Goal: Check status: Check status

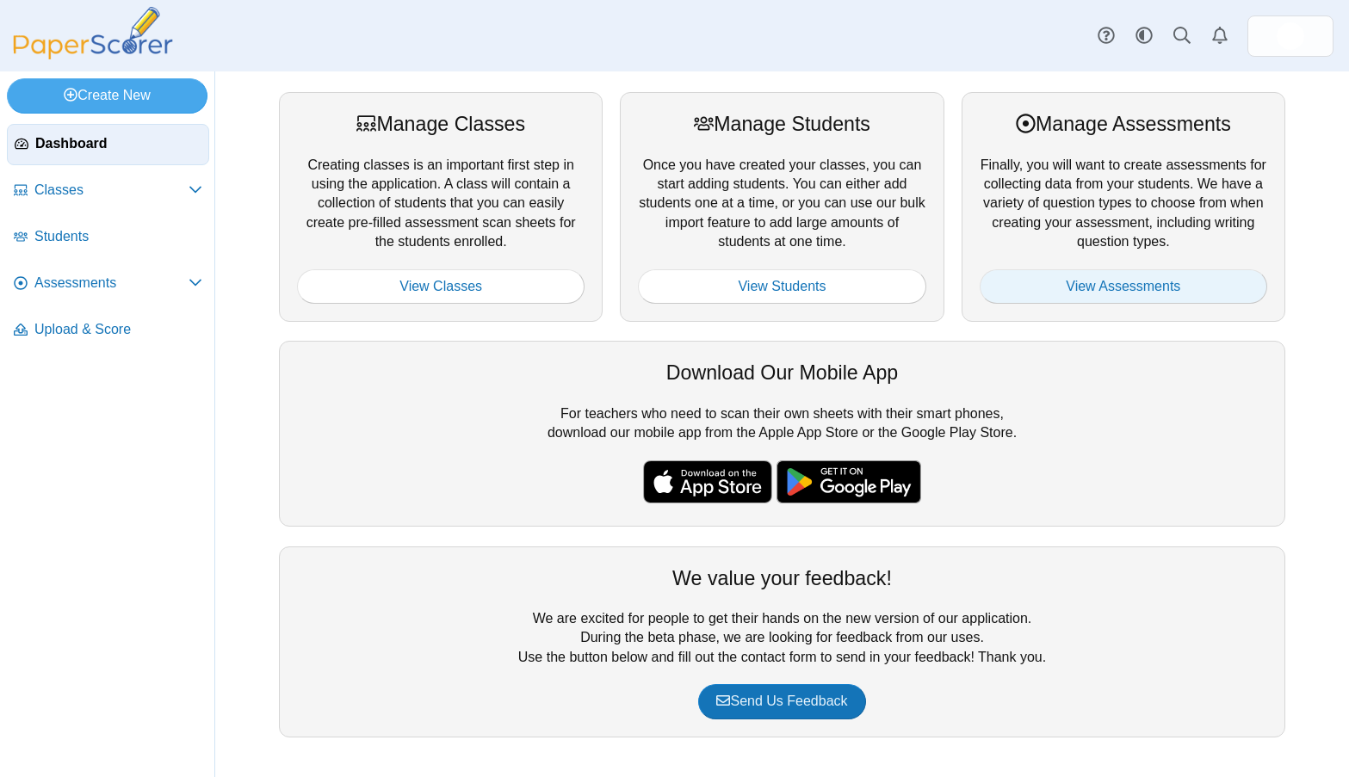
click at [1197, 287] on link "View Assessments" at bounding box center [1124, 286] width 288 height 34
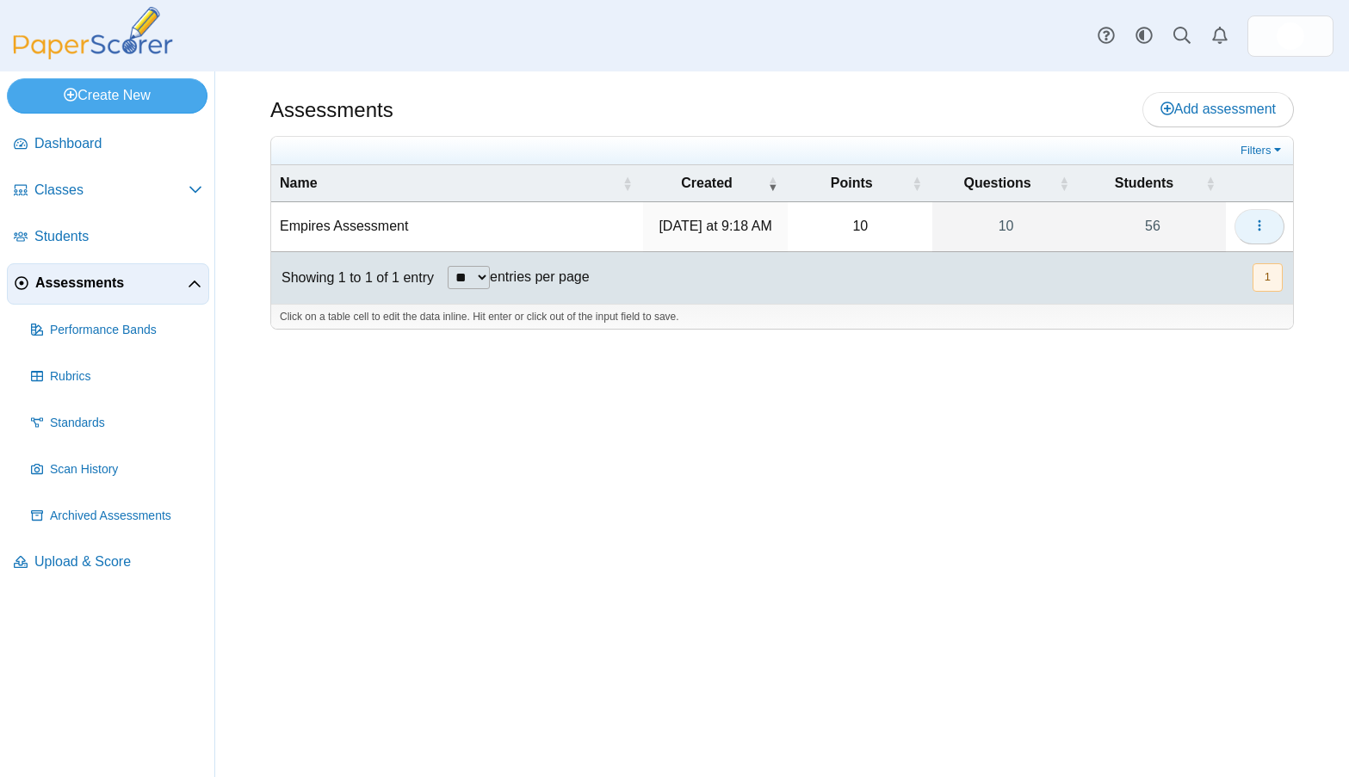
click at [1261, 231] on icon "button" at bounding box center [1260, 226] width 14 height 14
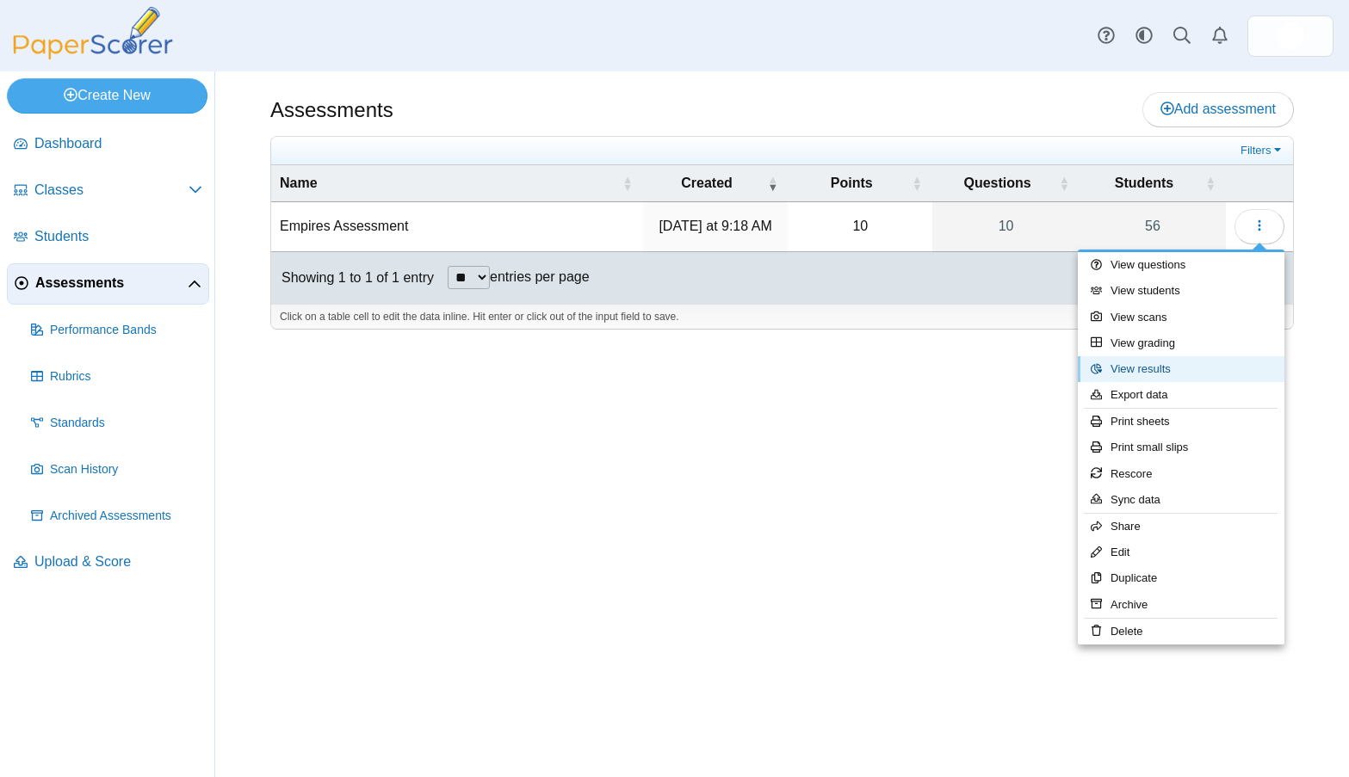
click at [1141, 380] on link "View results" at bounding box center [1181, 369] width 207 height 26
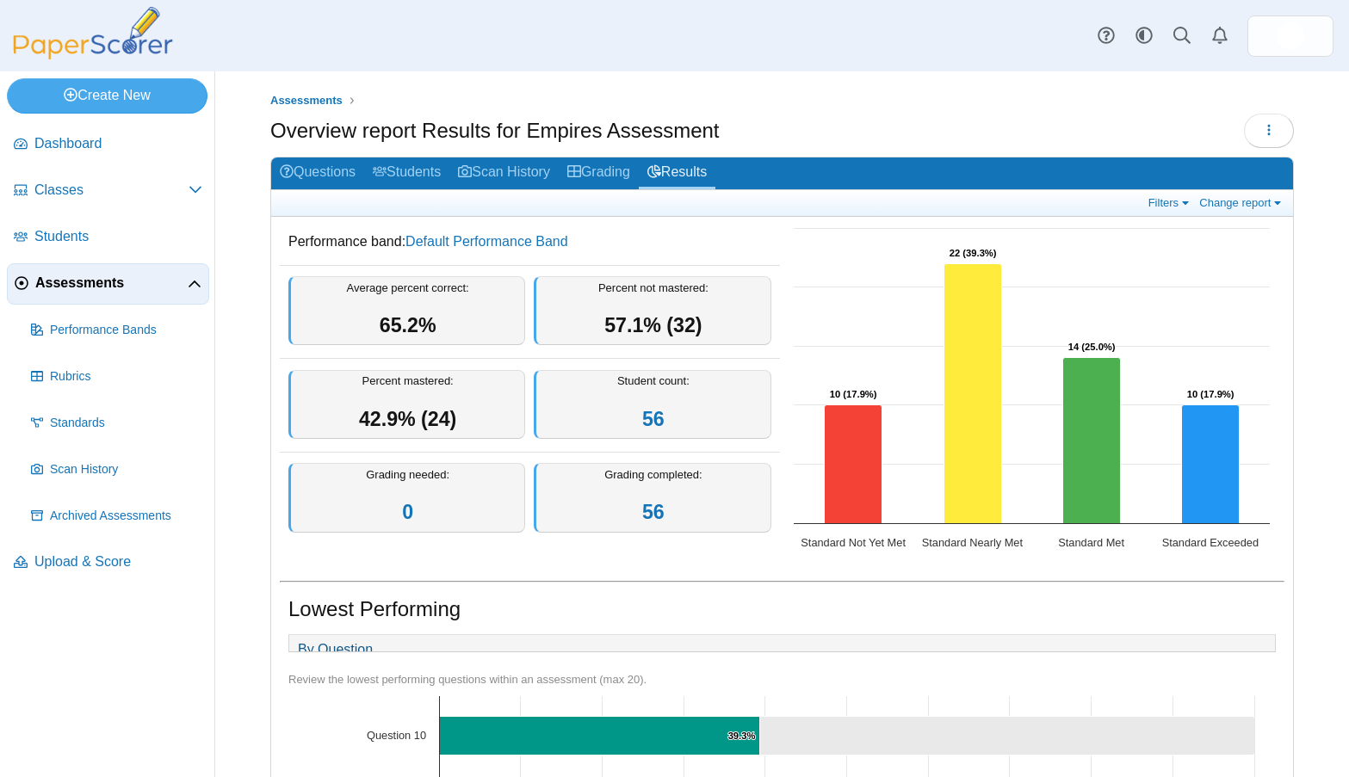
click at [1166, 215] on div "Filters Show only: Loading… Change report Select a report: Overview report Ques…" at bounding box center [782, 203] width 1022 height 27
click at [1161, 199] on link "Filters" at bounding box center [1170, 202] width 53 height 15
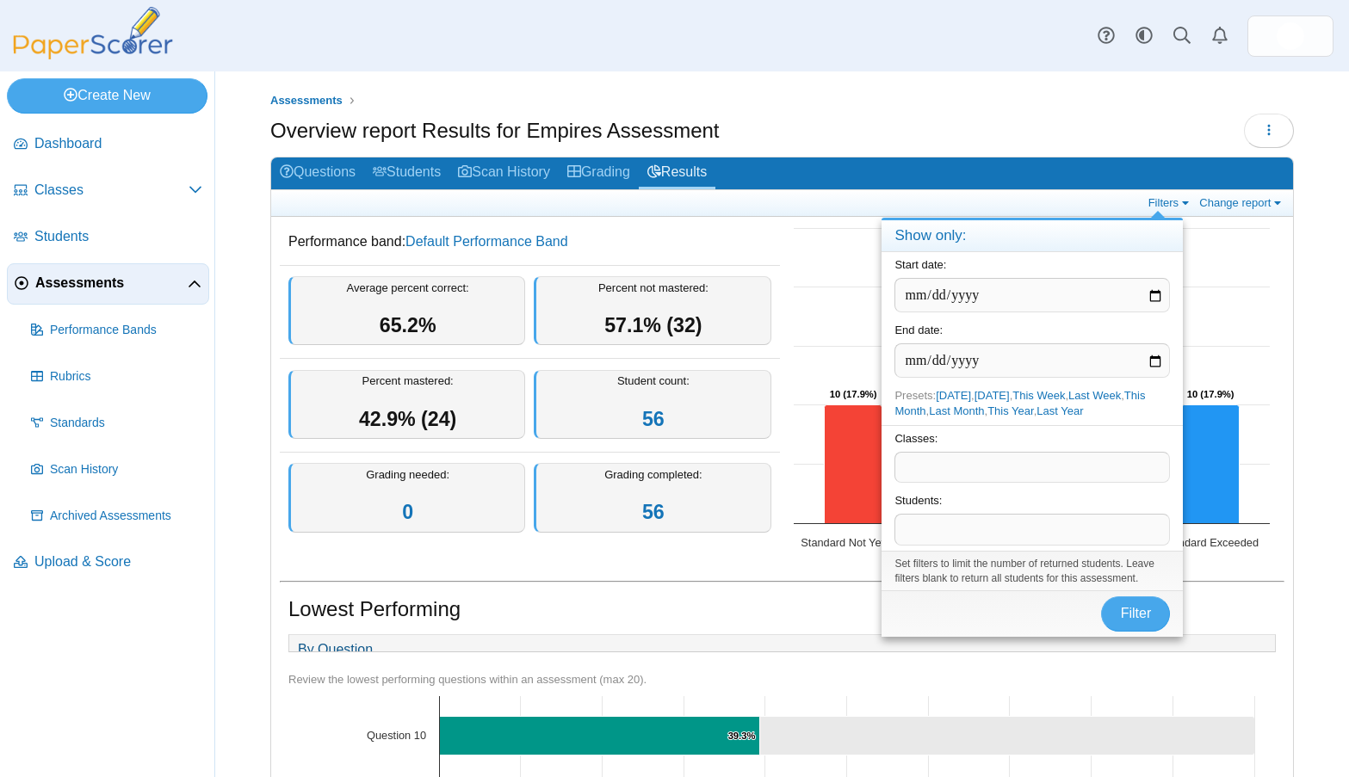
scroll to position [258, 0]
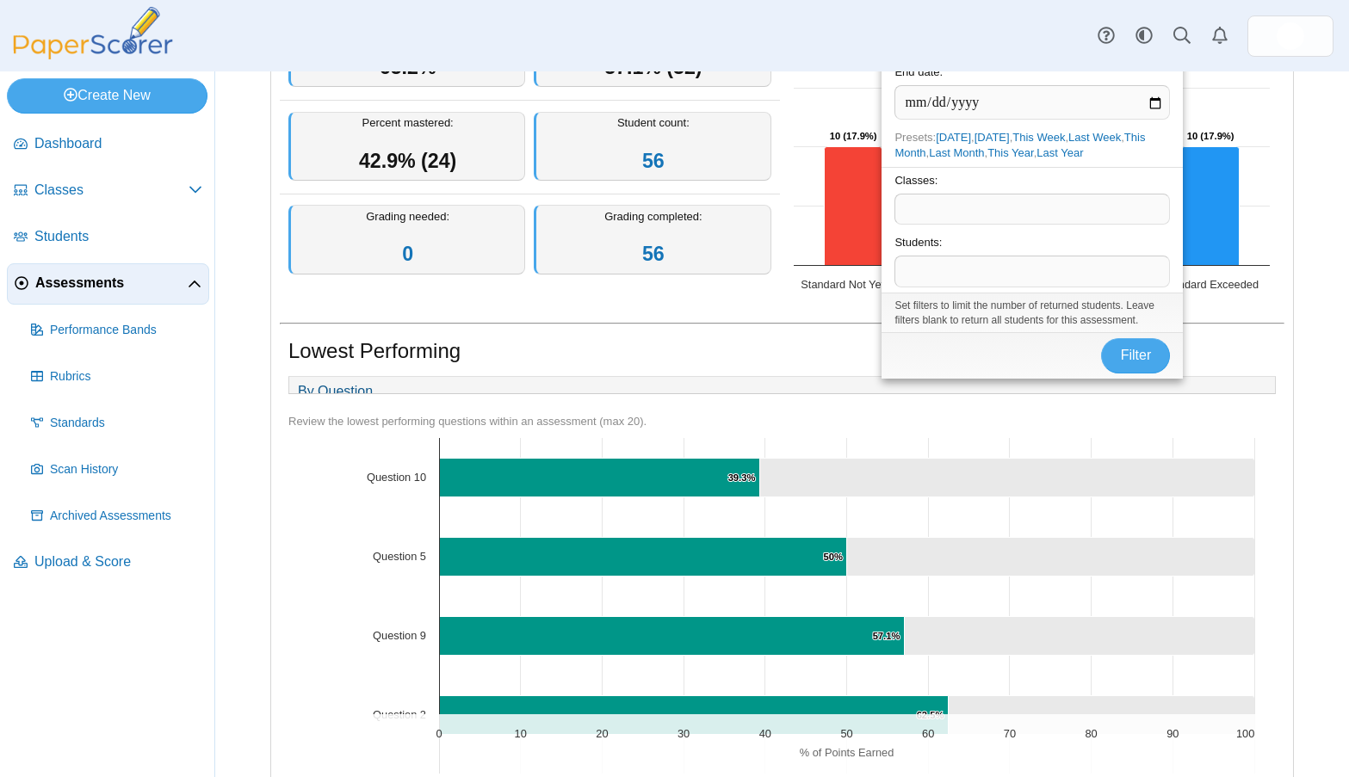
click at [1053, 225] on div "Classes: ​" at bounding box center [1032, 199] width 301 height 64
click at [1053, 213] on span at bounding box center [1032, 209] width 274 height 29
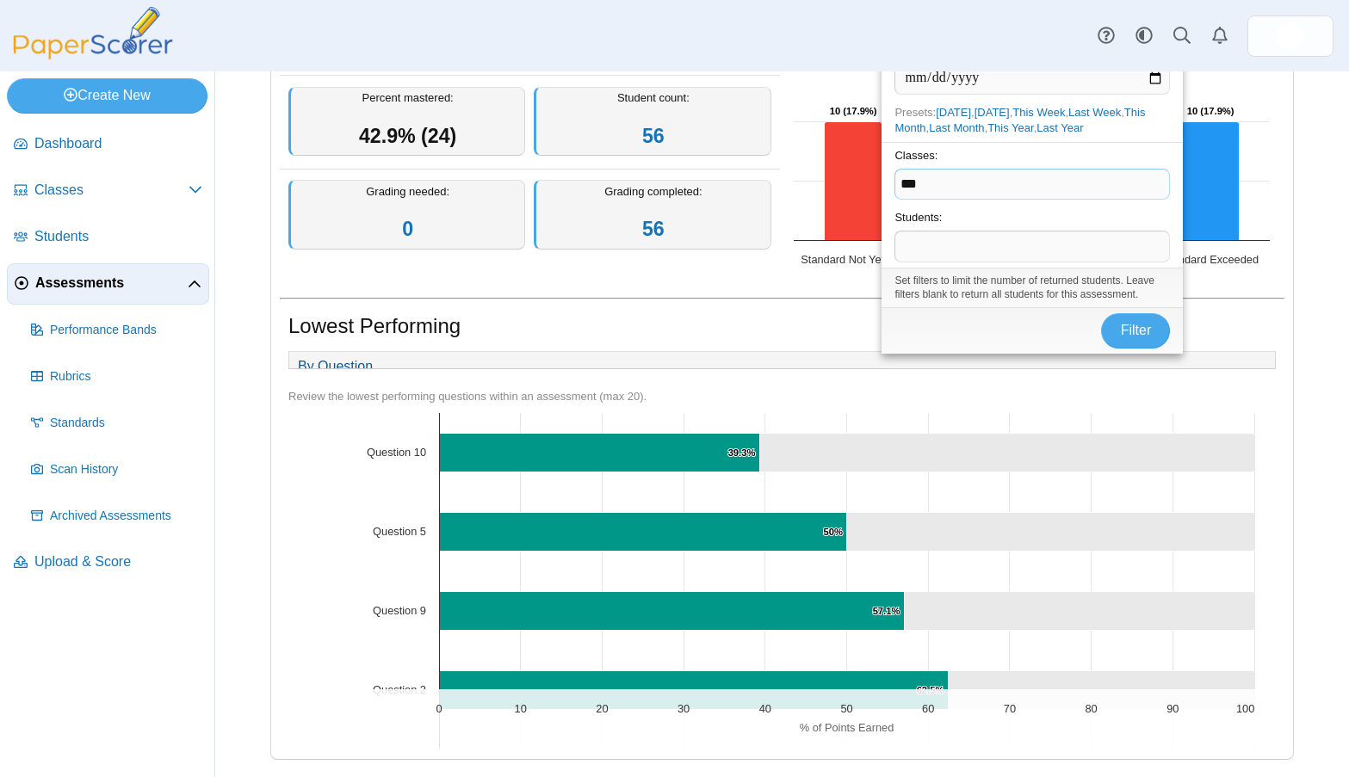
scroll to position [37, 0]
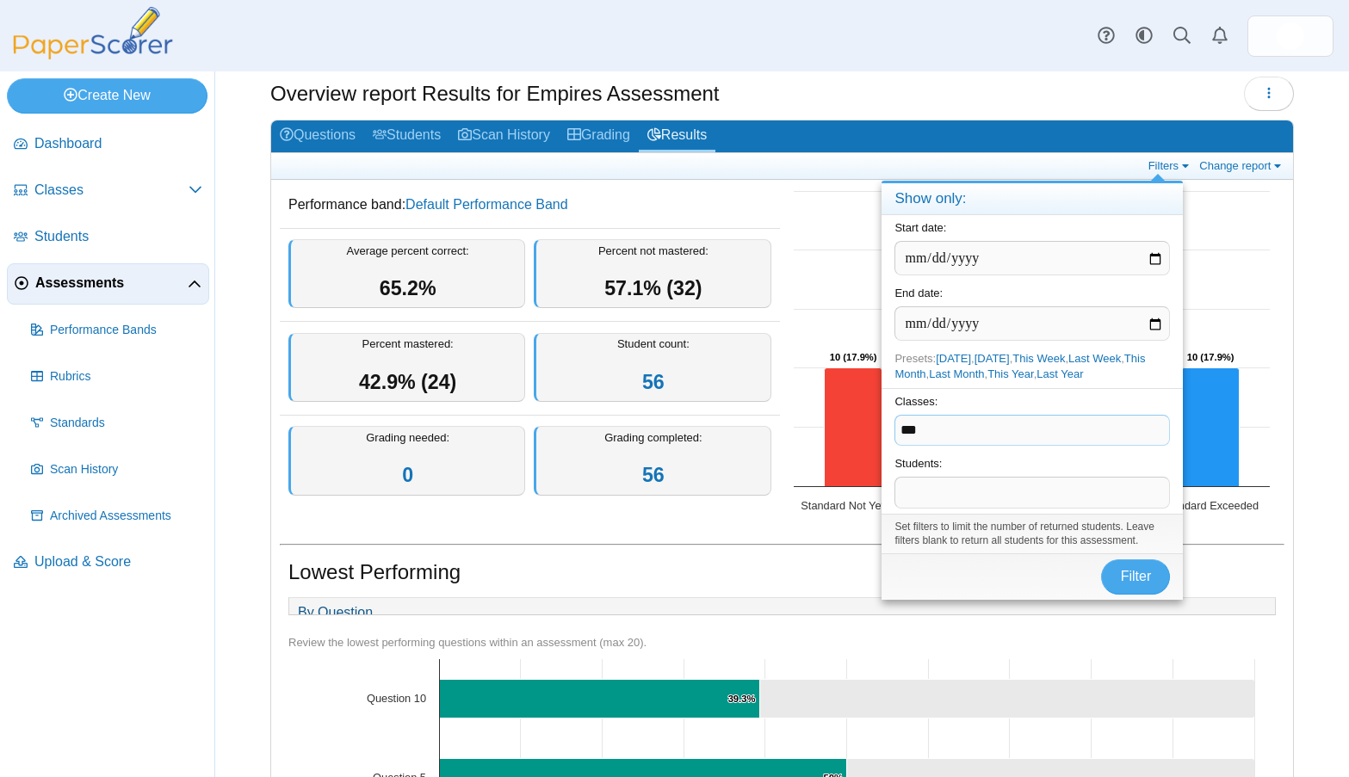
click at [1015, 429] on span "***" at bounding box center [1032, 430] width 274 height 29
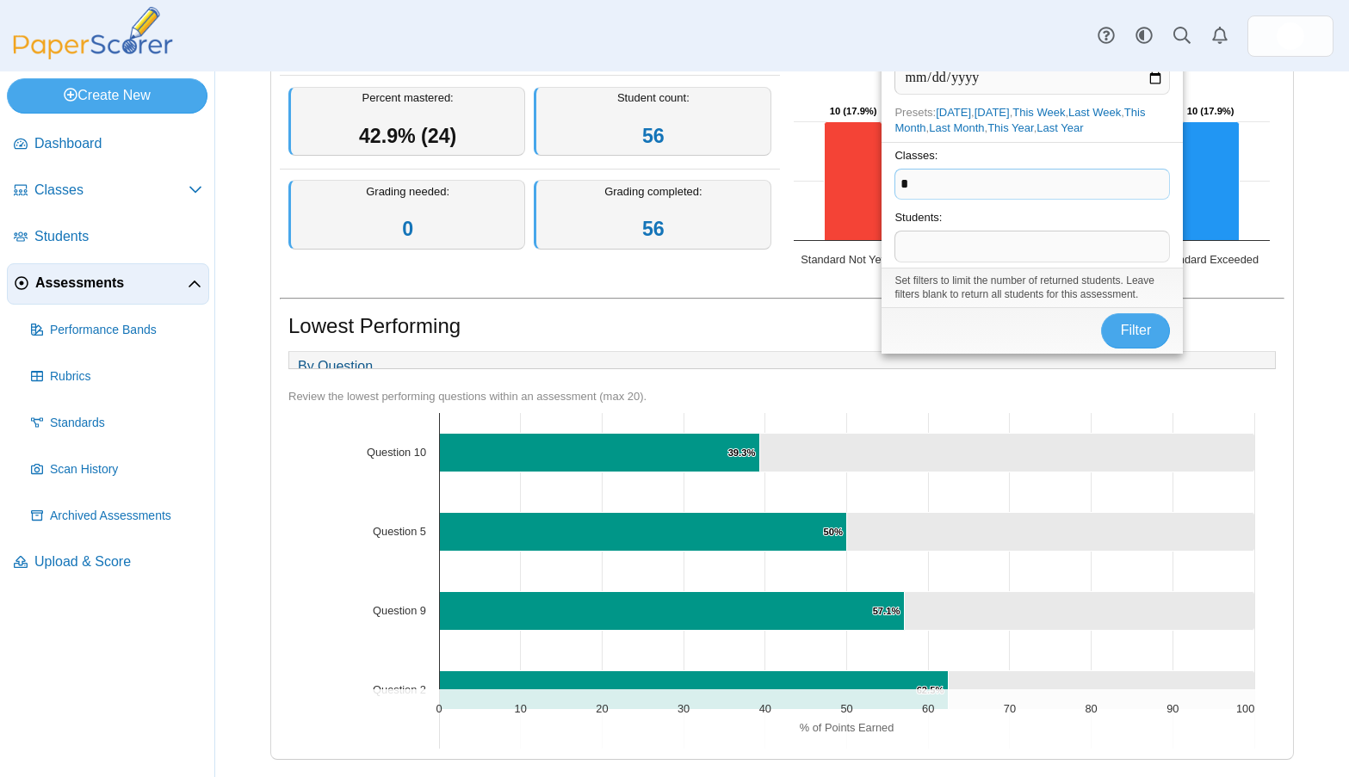
scroll to position [0, 0]
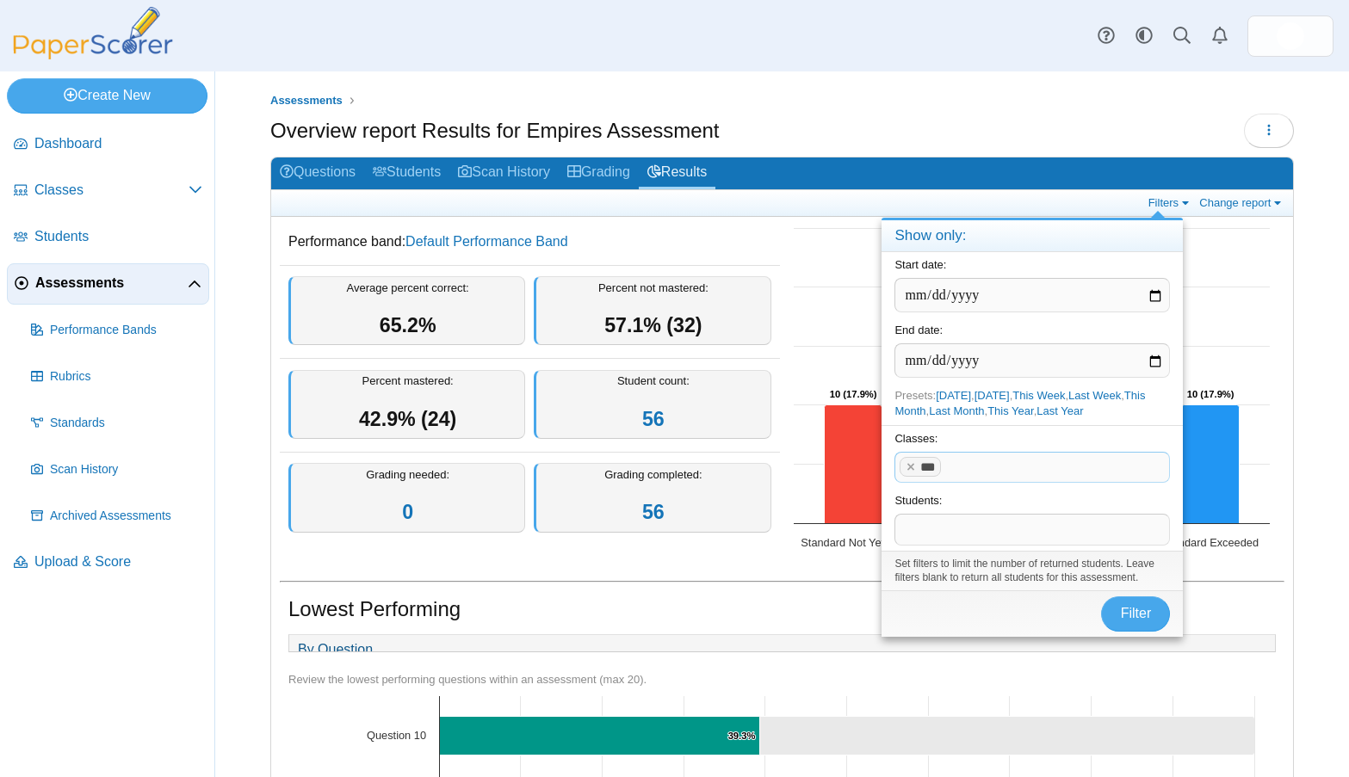
click at [887, 467] on div "Classes: *** ​" at bounding box center [1032, 456] width 301 height 63
click at [903, 463] on x "remove tag" at bounding box center [910, 466] width 15 height 11
click at [906, 462] on span at bounding box center [1032, 467] width 274 height 29
click at [962, 464] on span "*" at bounding box center [1032, 467] width 274 height 29
click at [962, 483] on div "Classes: * ​" at bounding box center [1032, 456] width 301 height 63
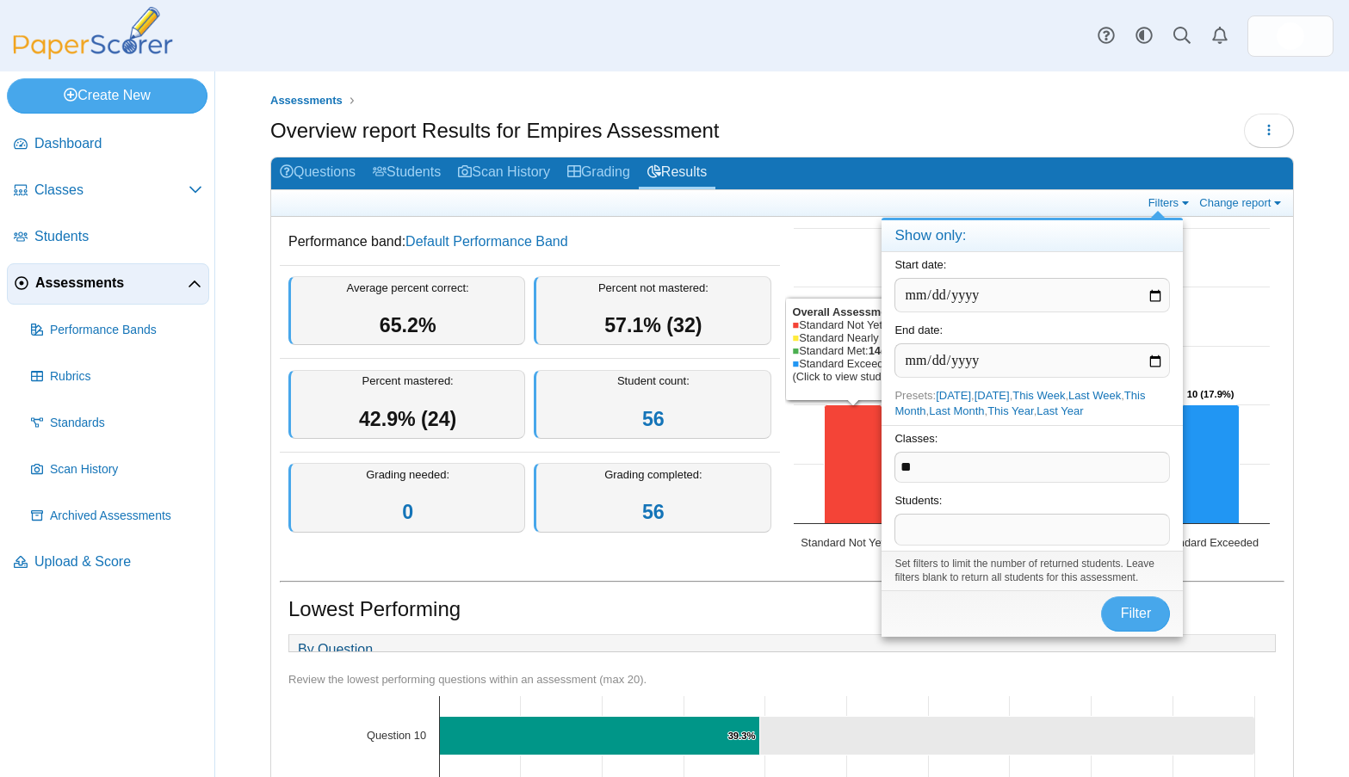
drag, startPoint x: 943, startPoint y: 464, endPoint x: 823, endPoint y: 442, distance: 121.7
click at [807, 465] on div "Assessments Overview report Results for Empires Assessment Loading… 56" at bounding box center [782, 424] width 1134 height 706
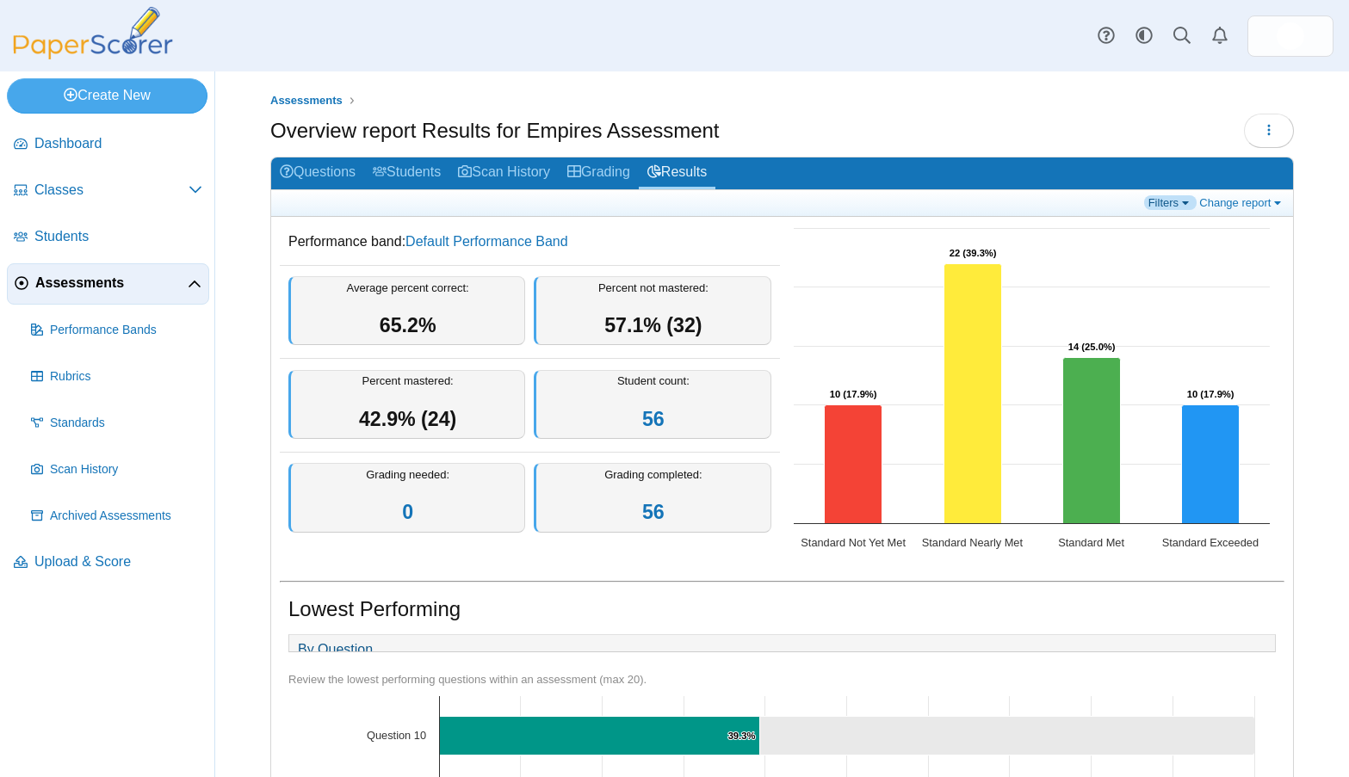
click at [1144, 196] on link "Filters" at bounding box center [1170, 202] width 53 height 15
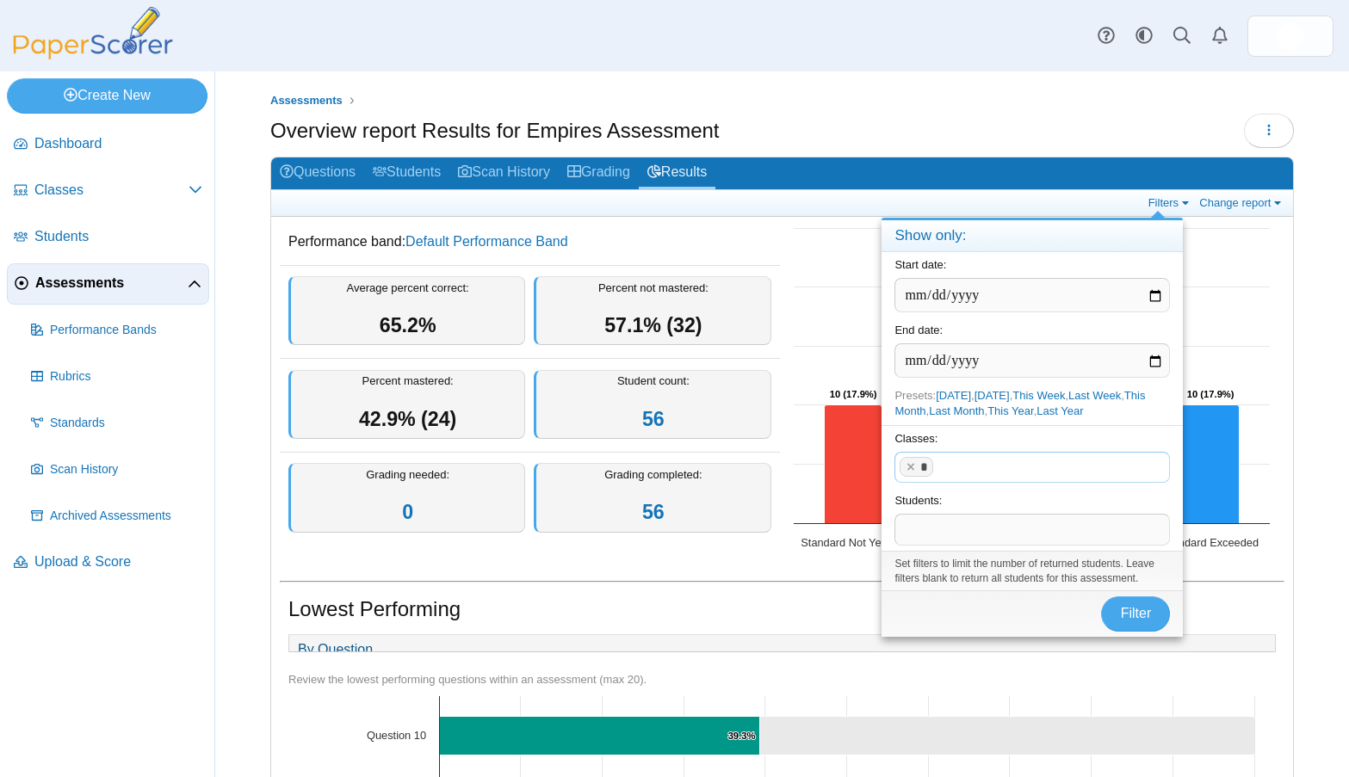
click at [907, 479] on tags "* ​" at bounding box center [1031, 467] width 275 height 31
click at [922, 473] on span "*" at bounding box center [924, 467] width 8 height 13
click at [911, 470] on x "remove tag" at bounding box center [910, 466] width 15 height 11
click at [57, 205] on link "Classes" at bounding box center [108, 190] width 202 height 41
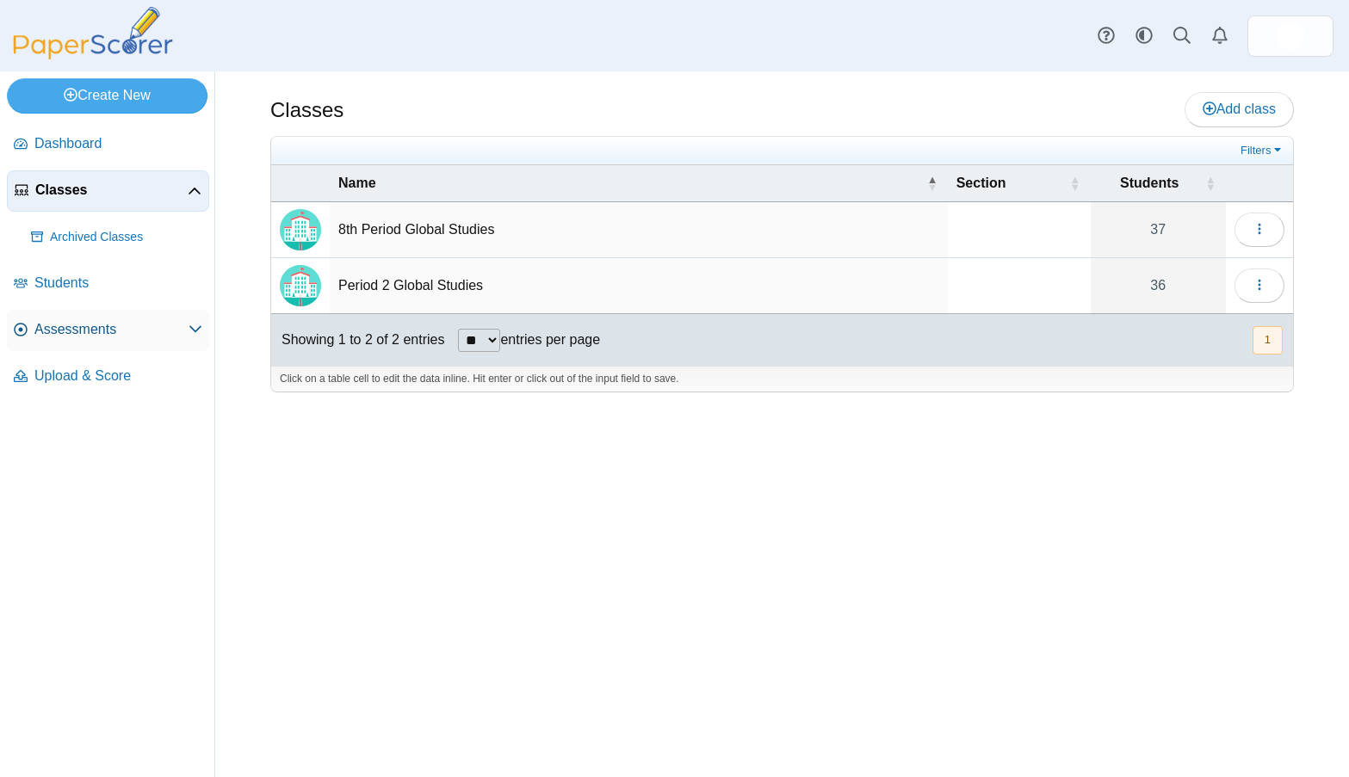
click at [113, 344] on link "Assessments" at bounding box center [108, 330] width 202 height 41
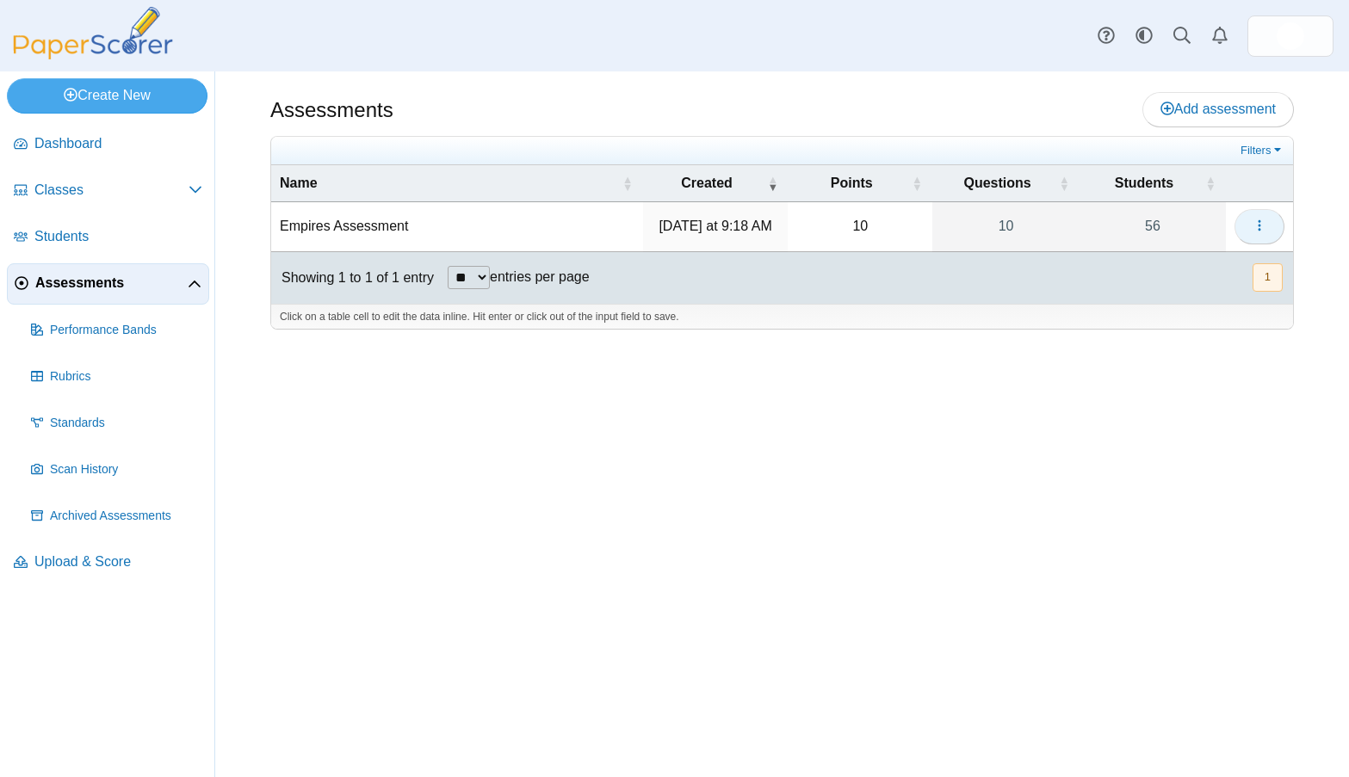
click at [1254, 237] on button "button" at bounding box center [1259, 226] width 50 height 34
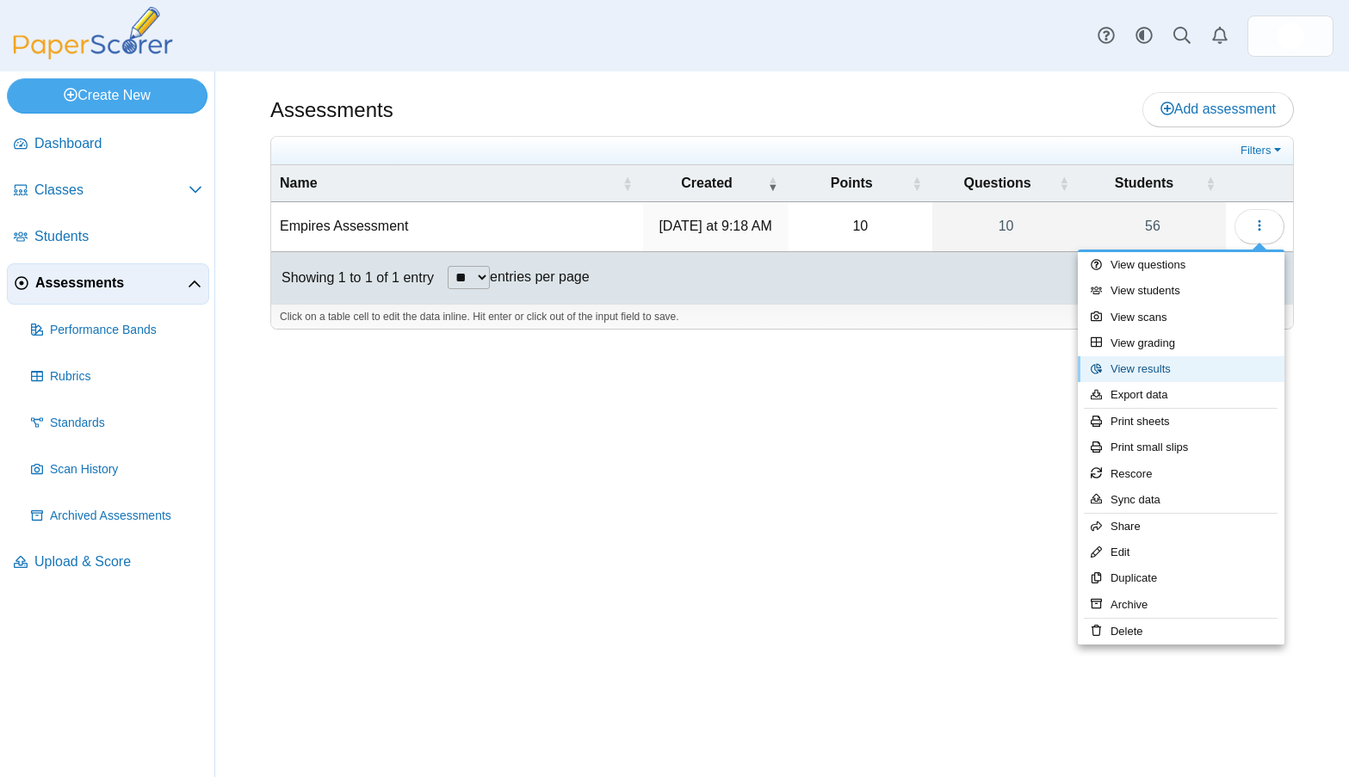
click at [1178, 378] on link "View results" at bounding box center [1181, 369] width 207 height 26
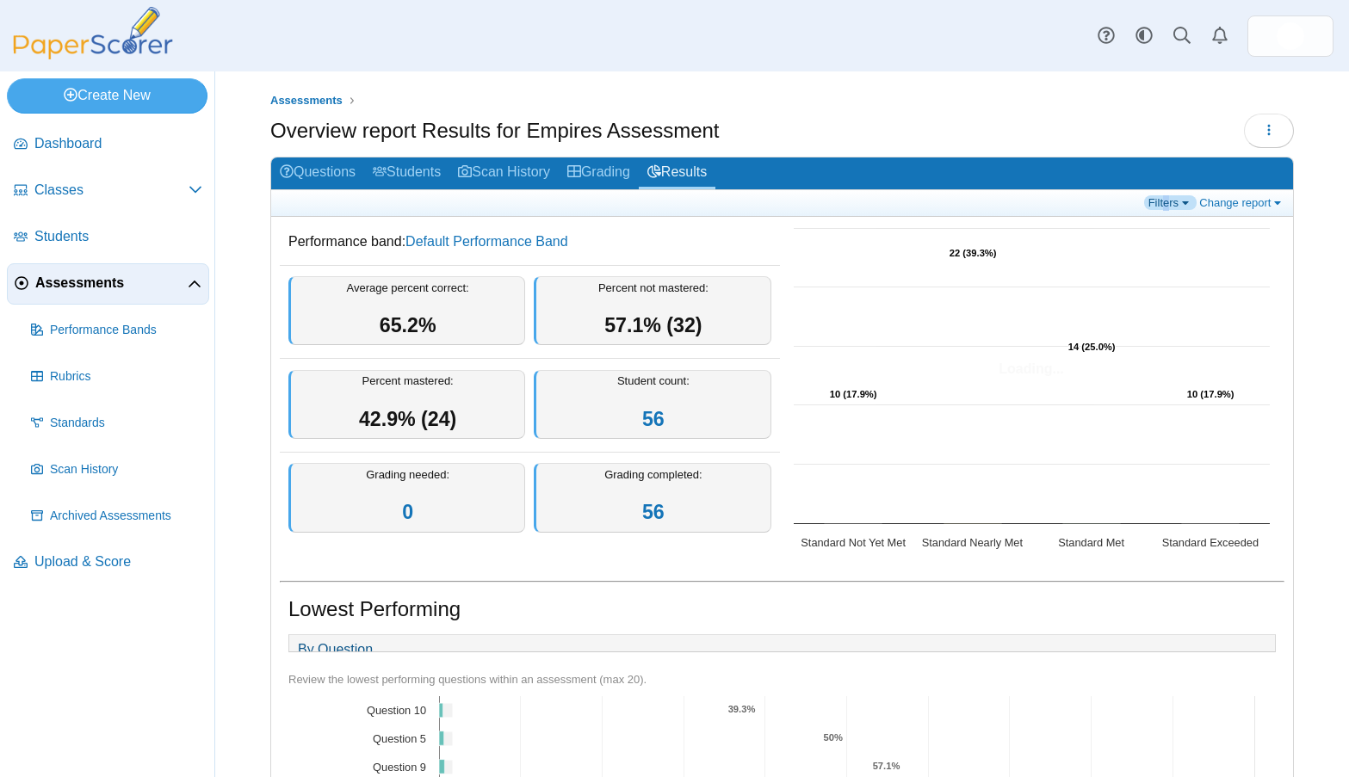
click at [1154, 206] on link "Filters" at bounding box center [1170, 202] width 53 height 15
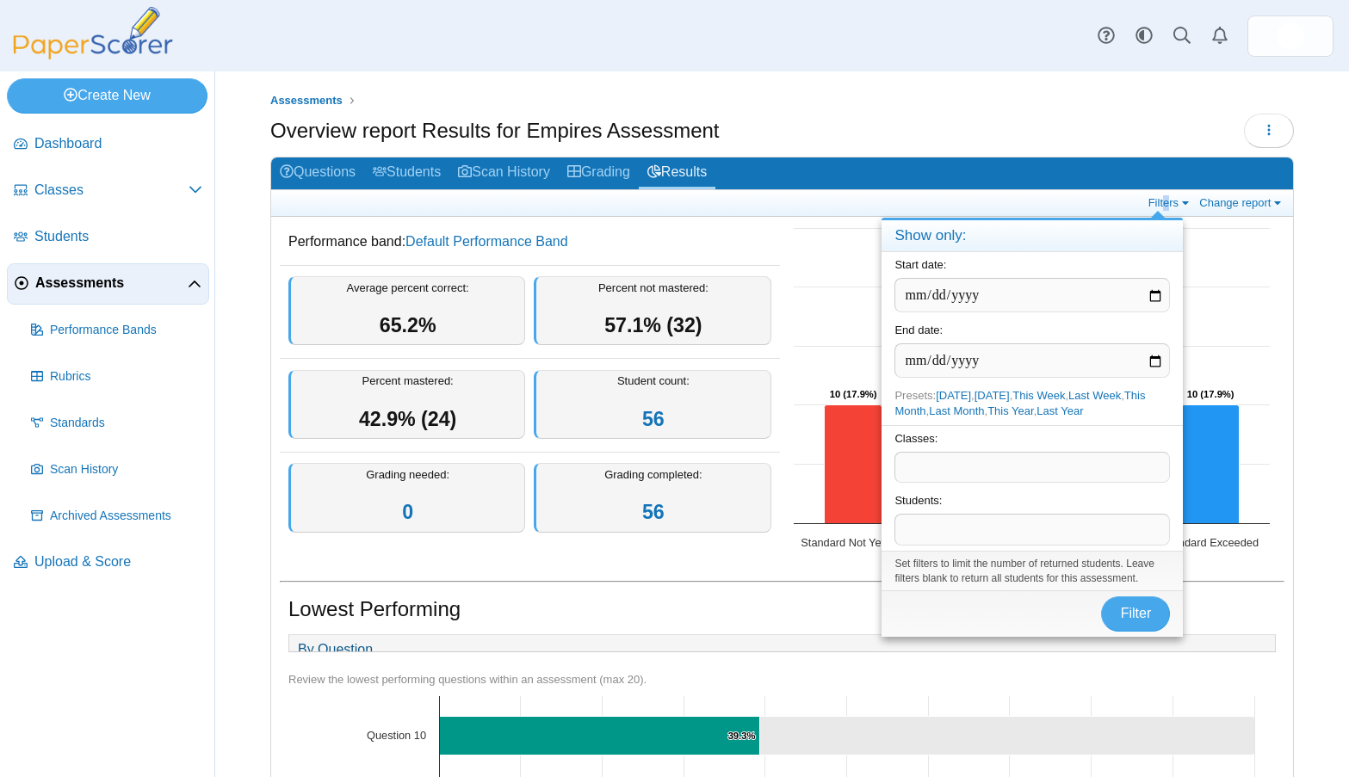
click at [943, 461] on span at bounding box center [1032, 467] width 274 height 29
click at [1148, 603] on button "Filter" at bounding box center [1135, 614] width 69 height 34
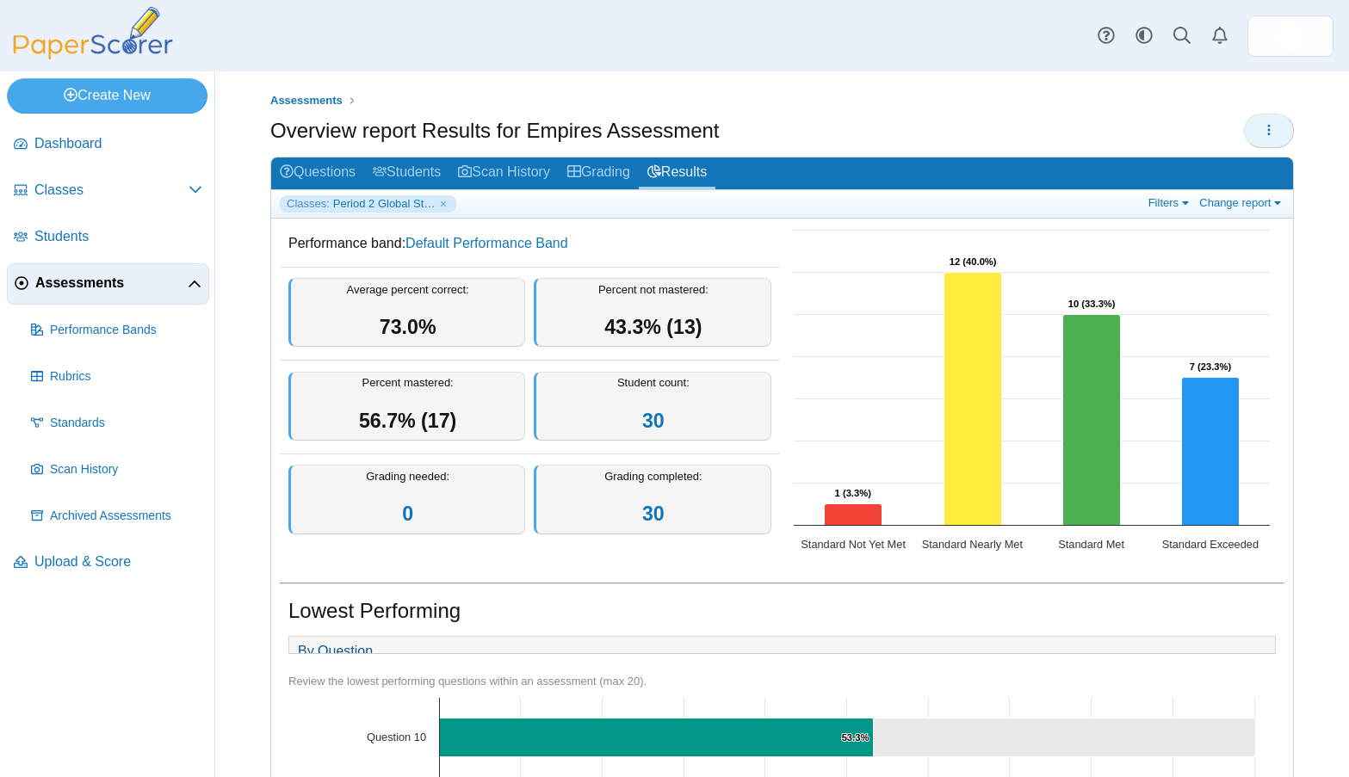
click at [1244, 135] on button "button" at bounding box center [1269, 131] width 50 height 34
